Goal: Information Seeking & Learning: Check status

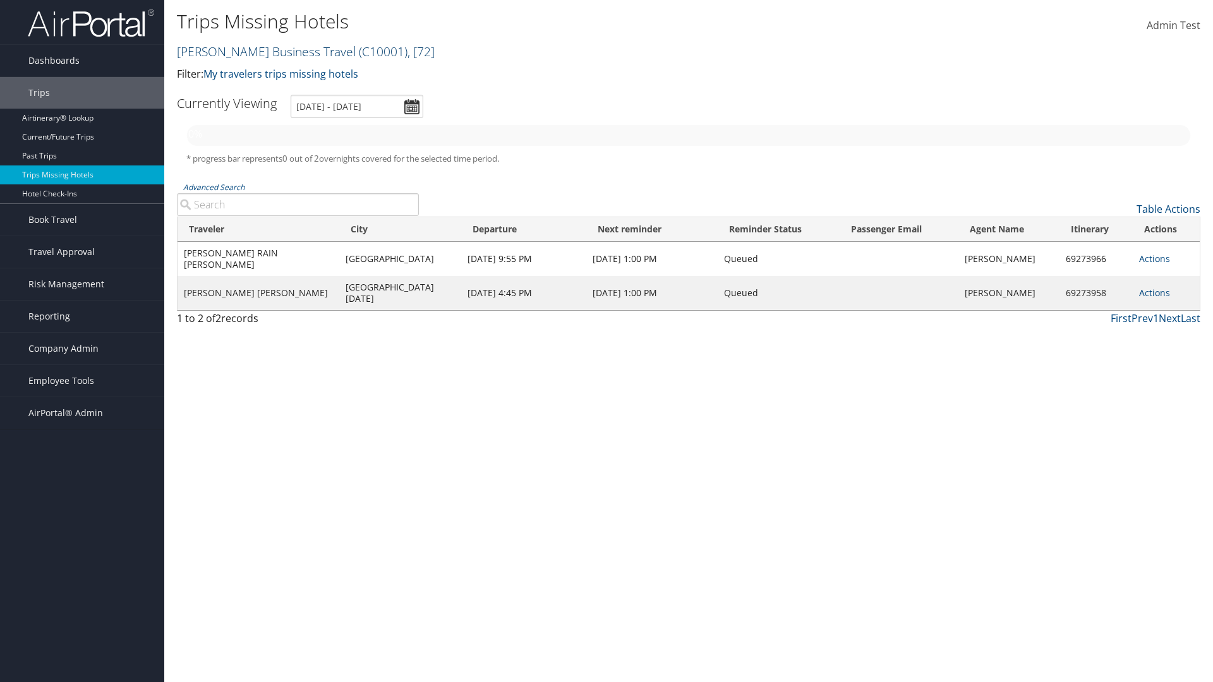
click at [260, 51] on link "Christopherson Business Travel ( C10001 ) , [ 72 ]" at bounding box center [306, 51] width 258 height 17
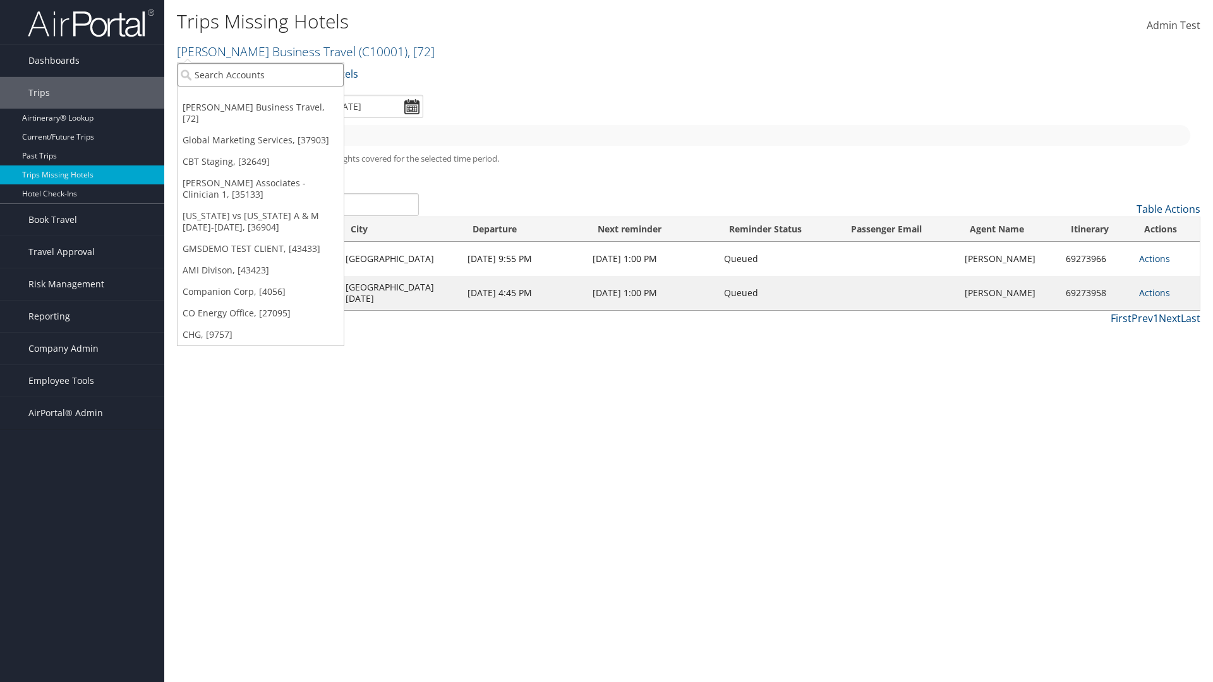
click at [260, 75] on input "search" at bounding box center [260, 74] width 166 height 23
type input "[PERSON_NAME] Business Travel"
click at [278, 109] on div "Account" at bounding box center [278, 109] width 215 height 11
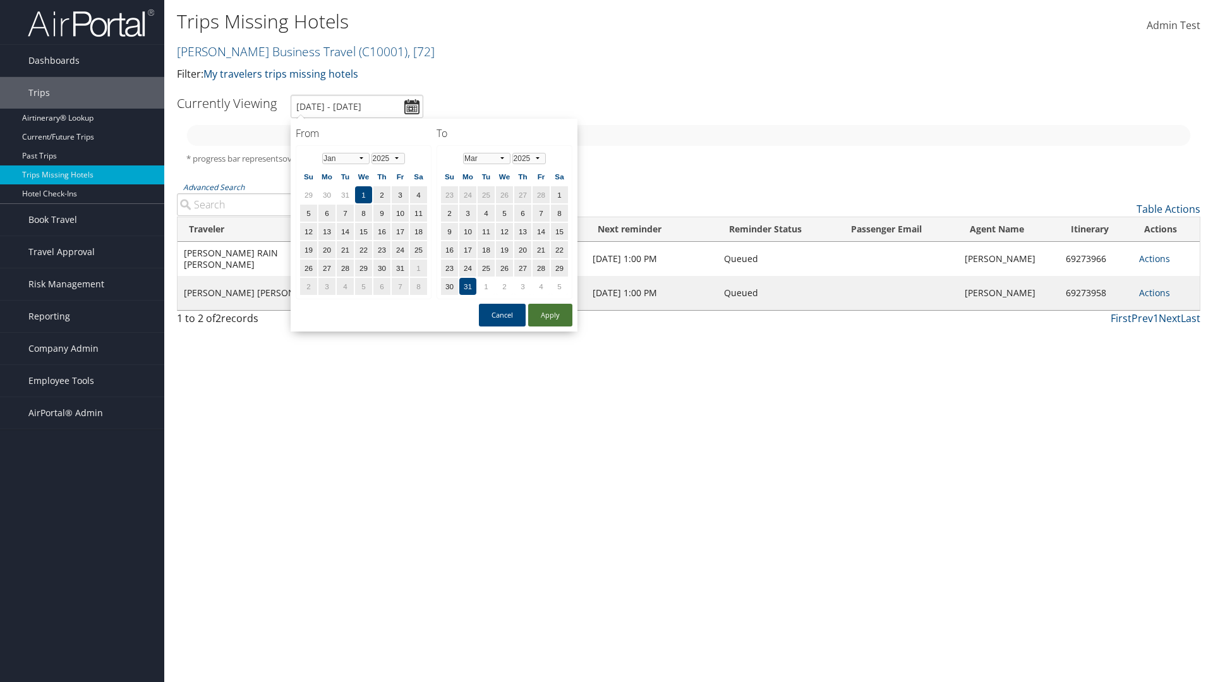
click at [550, 315] on button "Apply" at bounding box center [550, 315] width 44 height 23
type input "[DATE] - [DATE]"
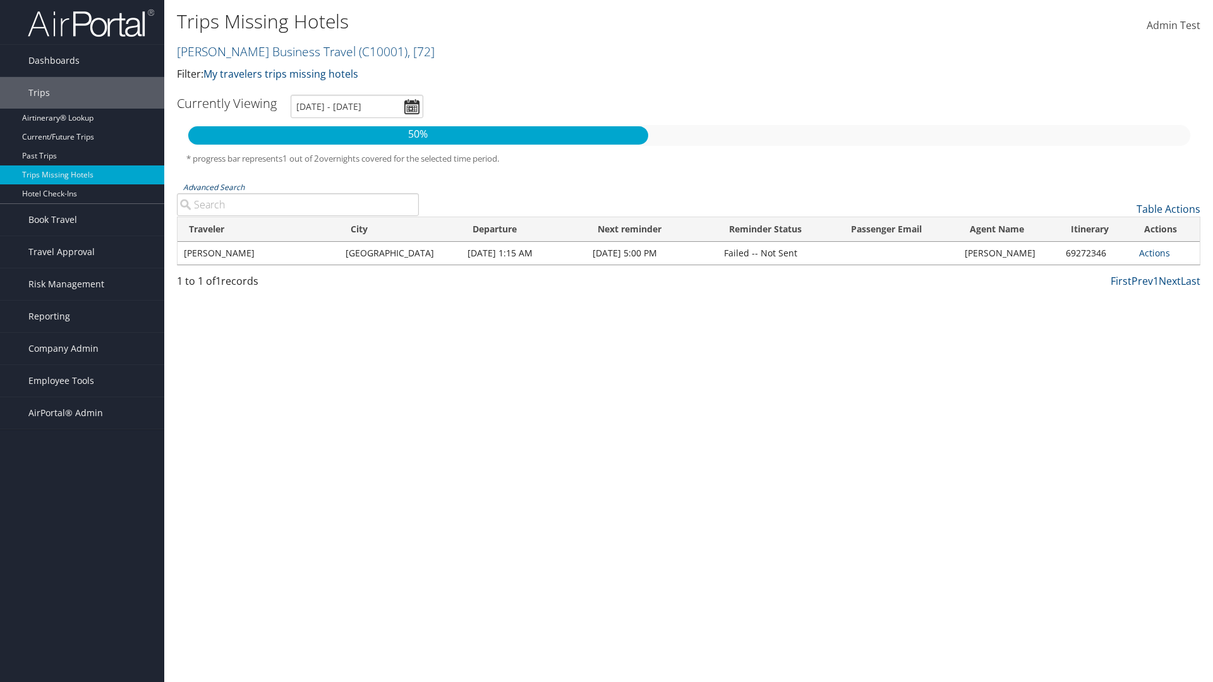
click at [214, 187] on link "Advanced Search" at bounding box center [213, 187] width 61 height 11
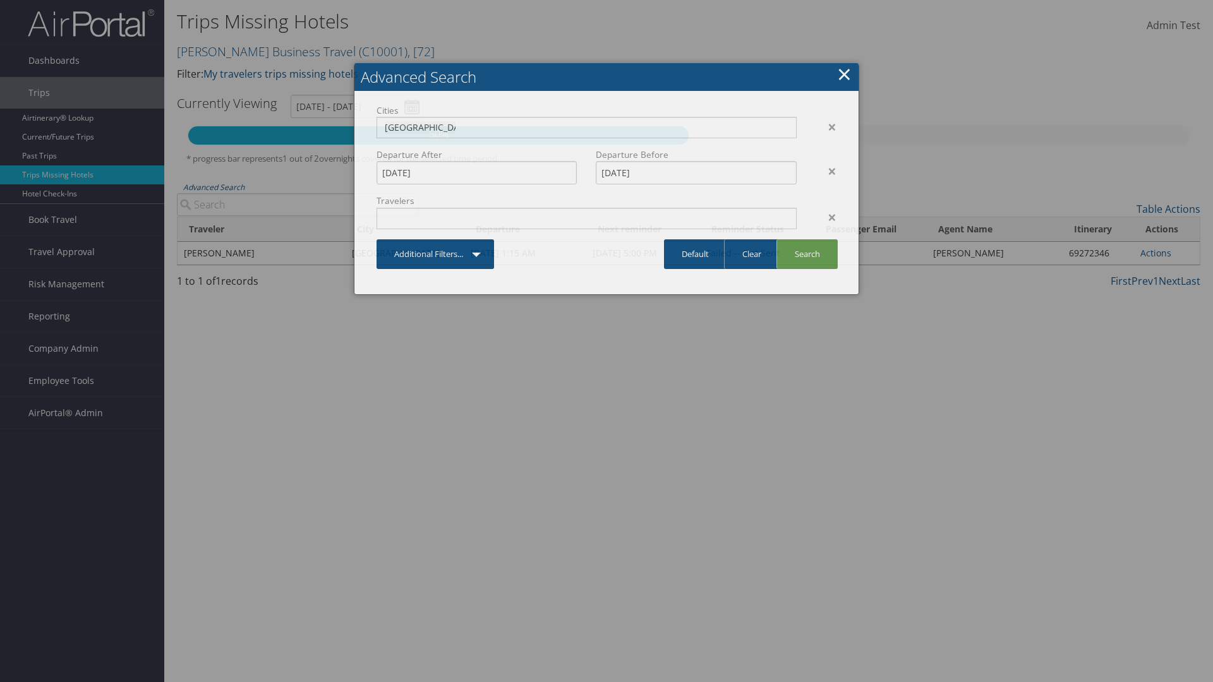
type input "[GEOGRAPHIC_DATA]"
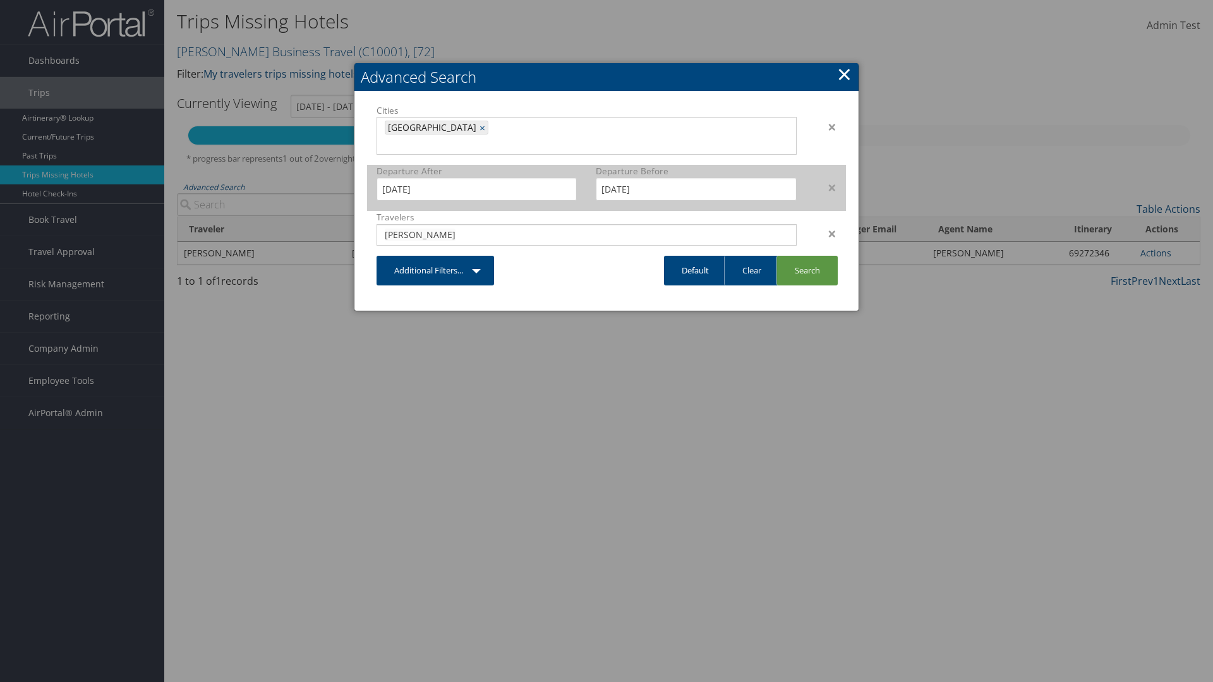
type input "[PERSON_NAME]"
click at [476, 177] on input "[DATE]" at bounding box center [476, 188] width 200 height 23
type input "[PERSON_NAME]"
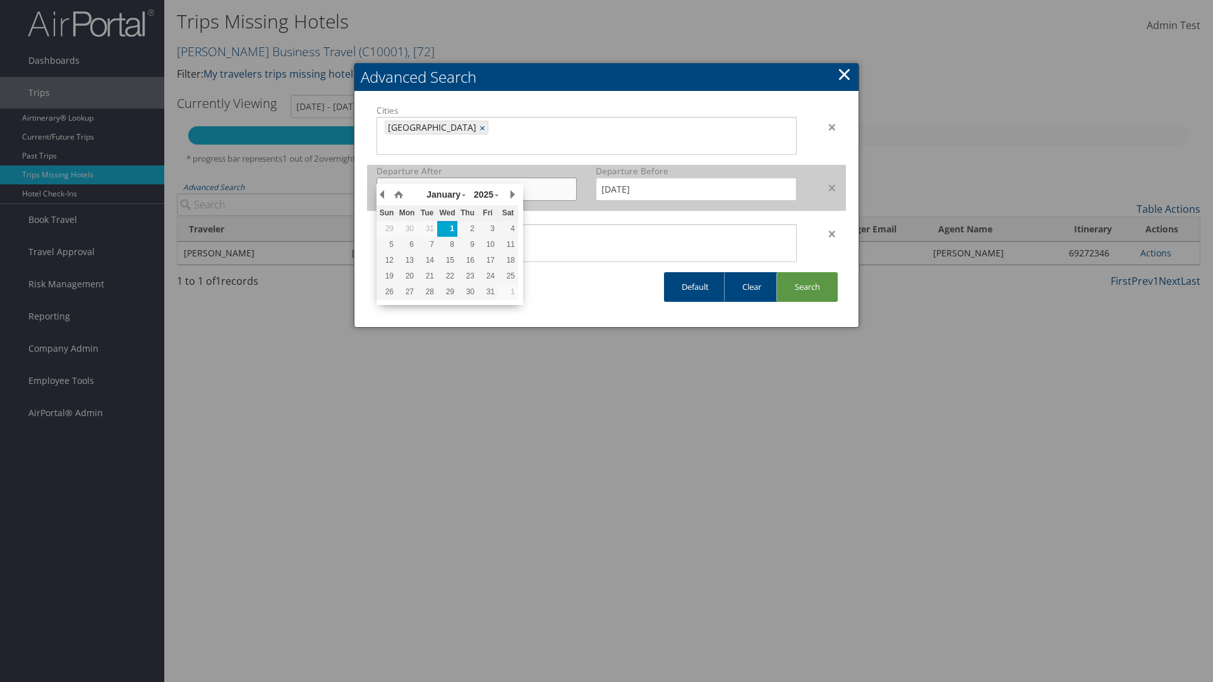
type input "[DATE]"
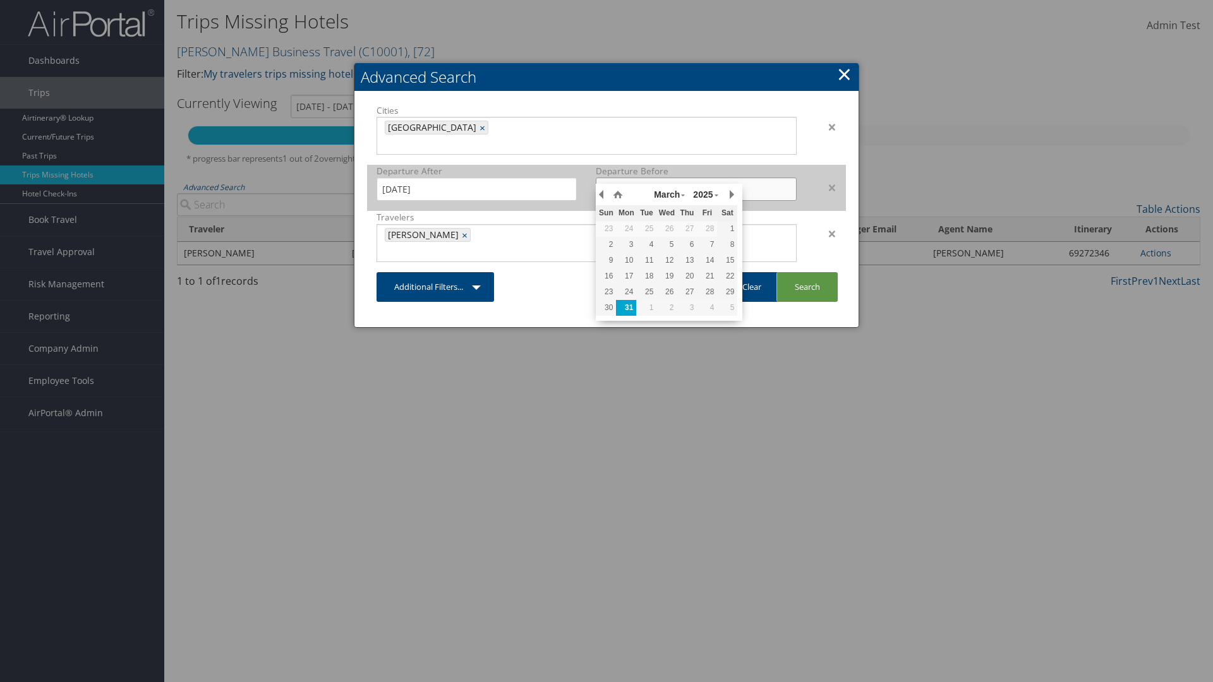
click at [696, 177] on input "[DATE]" at bounding box center [696, 188] width 200 height 23
type input "[DATE]"
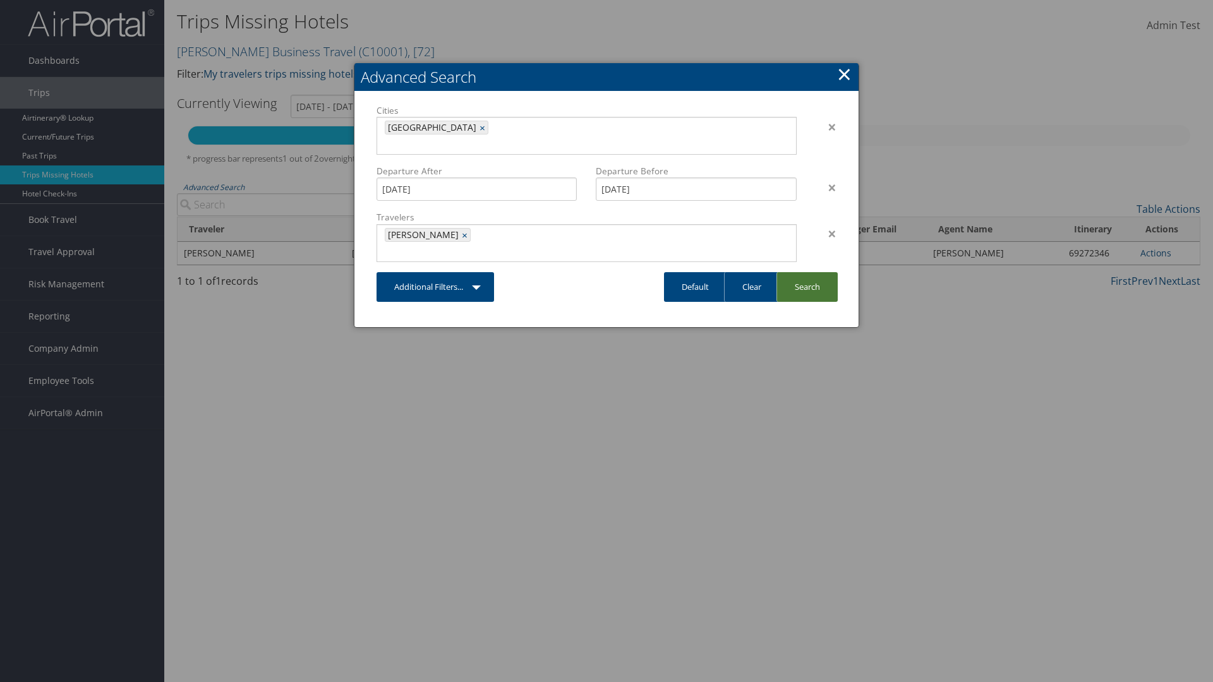
click at [807, 272] on link "Search" at bounding box center [806, 287] width 61 height 30
type input "[DATE] - [DATE]"
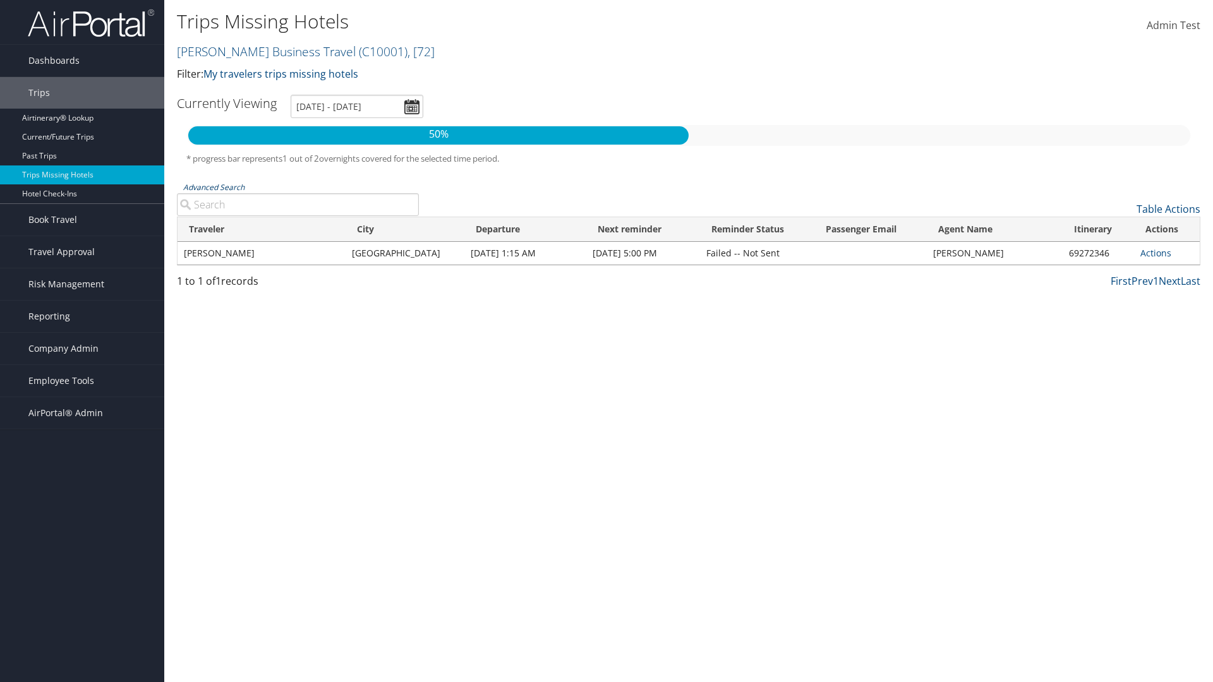
click at [214, 187] on link "Advanced Search" at bounding box center [213, 187] width 61 height 11
